Goal: Task Accomplishment & Management: Manage account settings

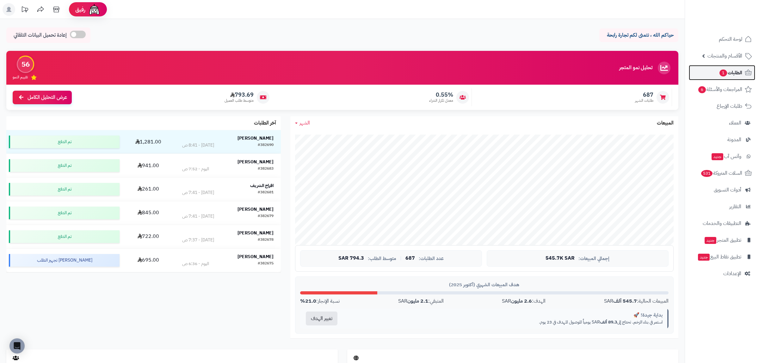
click at [726, 74] on span "1" at bounding box center [724, 73] width 8 height 7
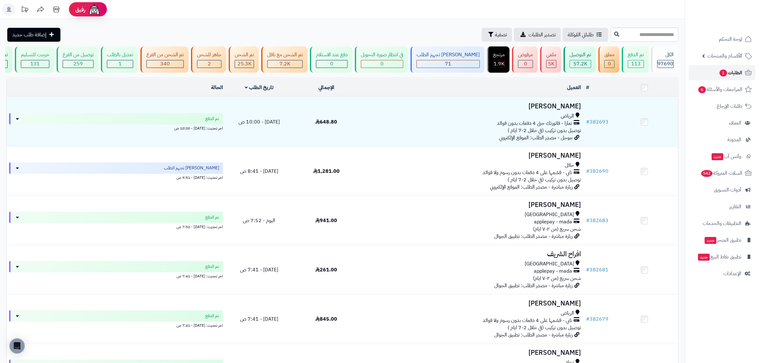
click at [726, 74] on span "1" at bounding box center [724, 73] width 8 height 7
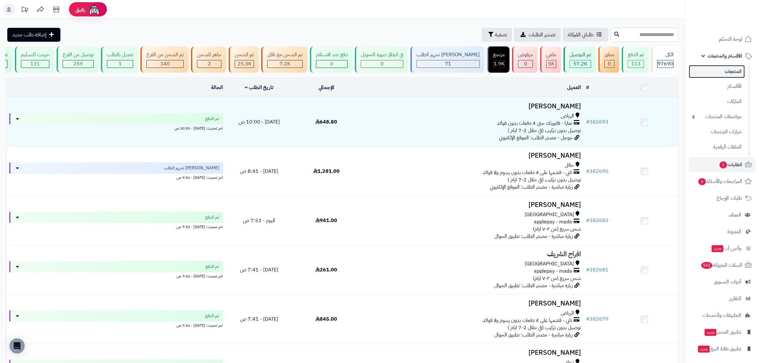
click at [725, 76] on link "المنتجات" at bounding box center [717, 71] width 56 height 13
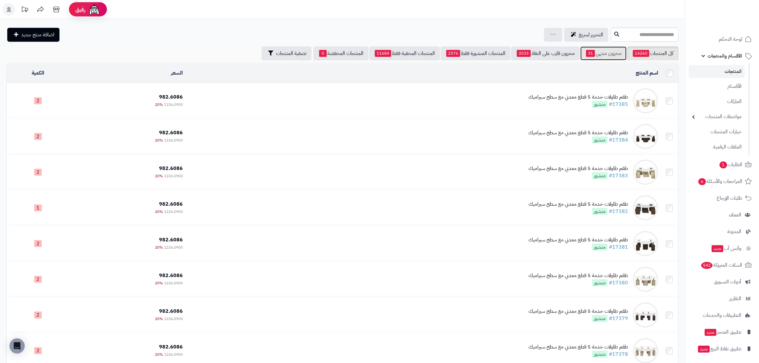
click at [608, 57] on link "مخزون منتهي 31" at bounding box center [603, 53] width 46 height 14
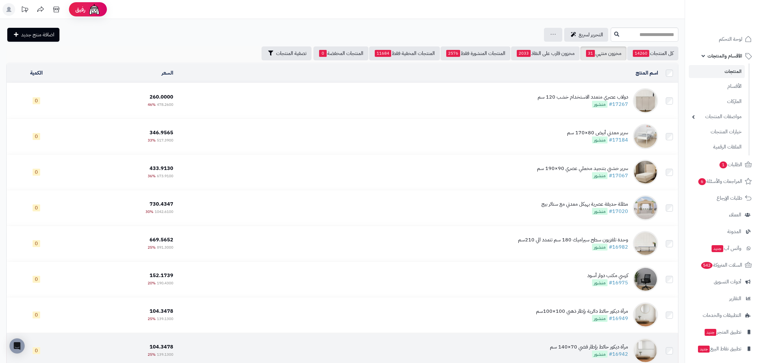
scroll to position [147, 0]
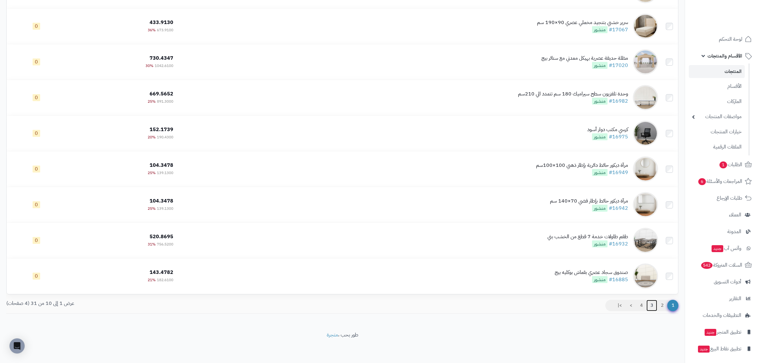
click at [652, 304] on link "3" at bounding box center [652, 305] width 11 height 11
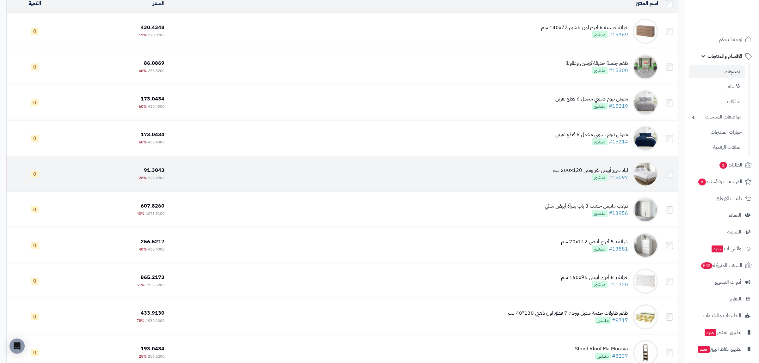
scroll to position [147, 0]
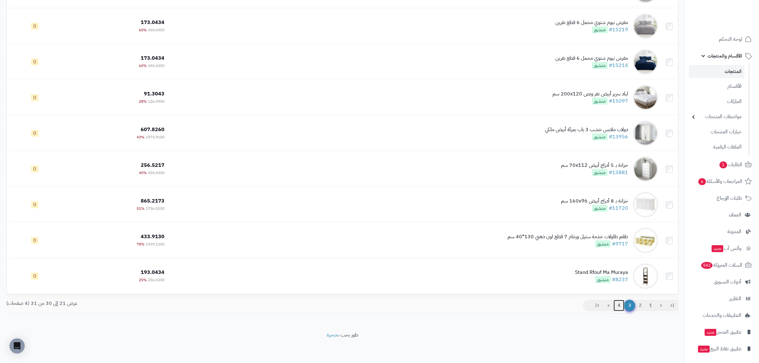
click at [618, 307] on link "4" at bounding box center [619, 305] width 11 height 11
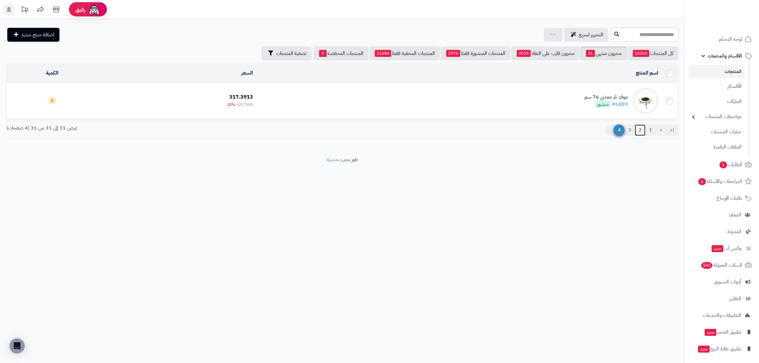
click at [640, 131] on link "2" at bounding box center [640, 130] width 11 height 11
